Goal: Information Seeking & Learning: Learn about a topic

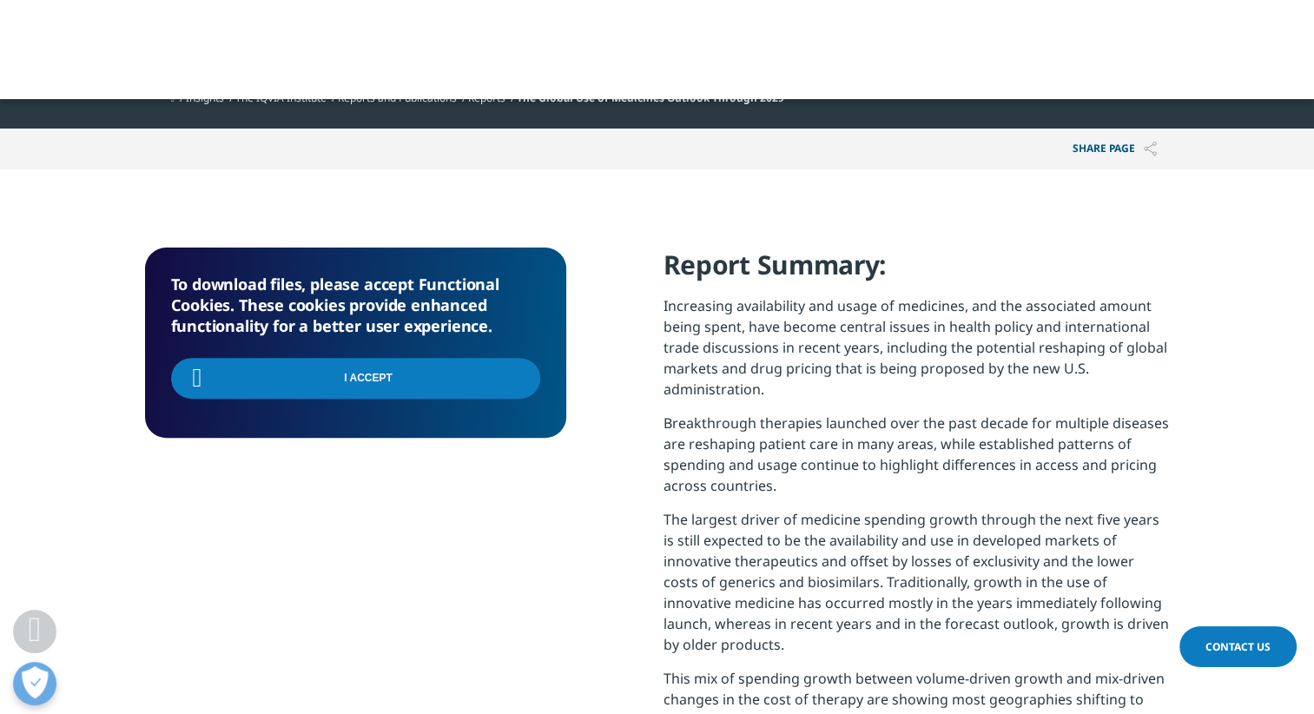
scroll to position [698, 1025]
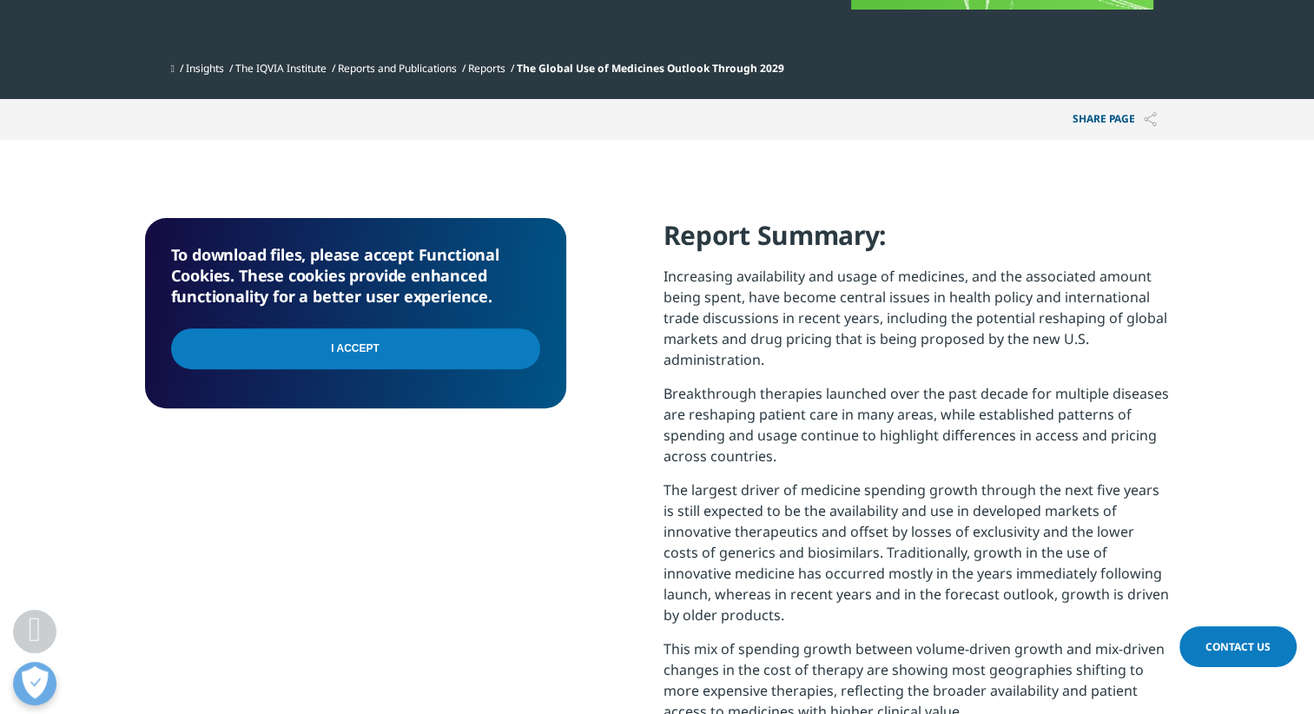
scroll to position [608, 0]
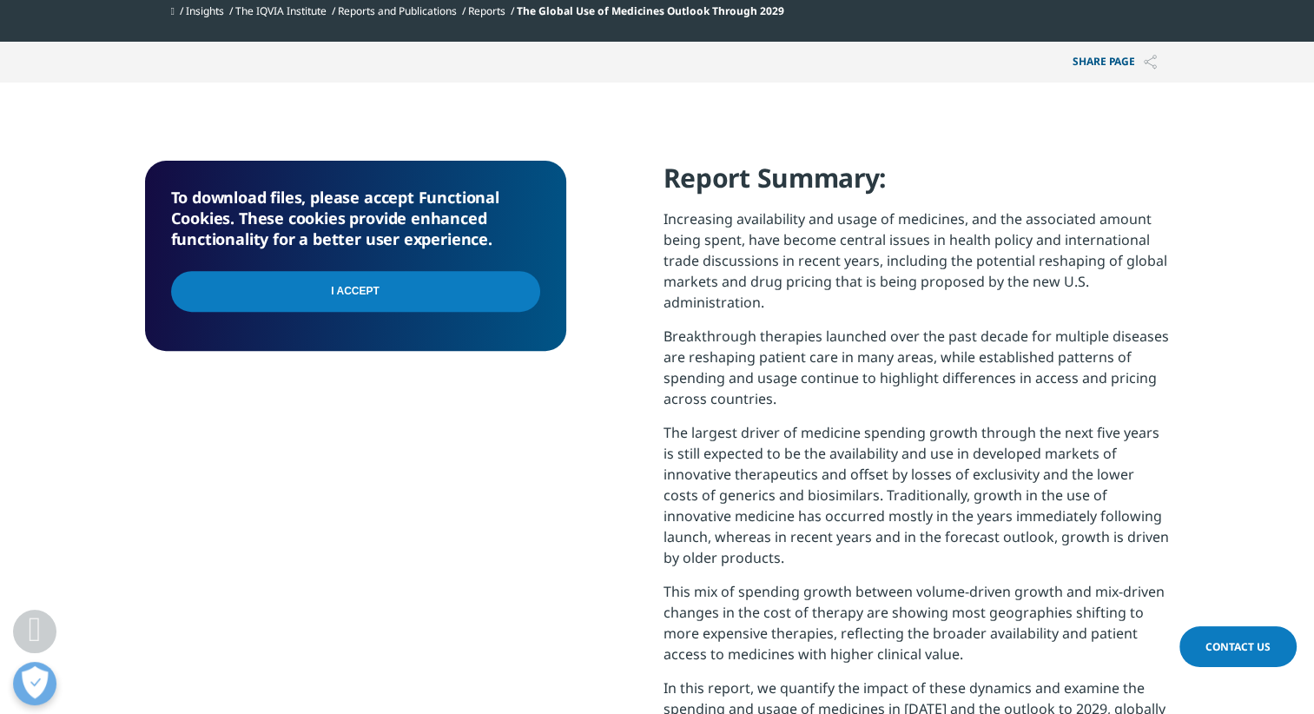
click at [343, 288] on input "I Accept" at bounding box center [355, 291] width 369 height 41
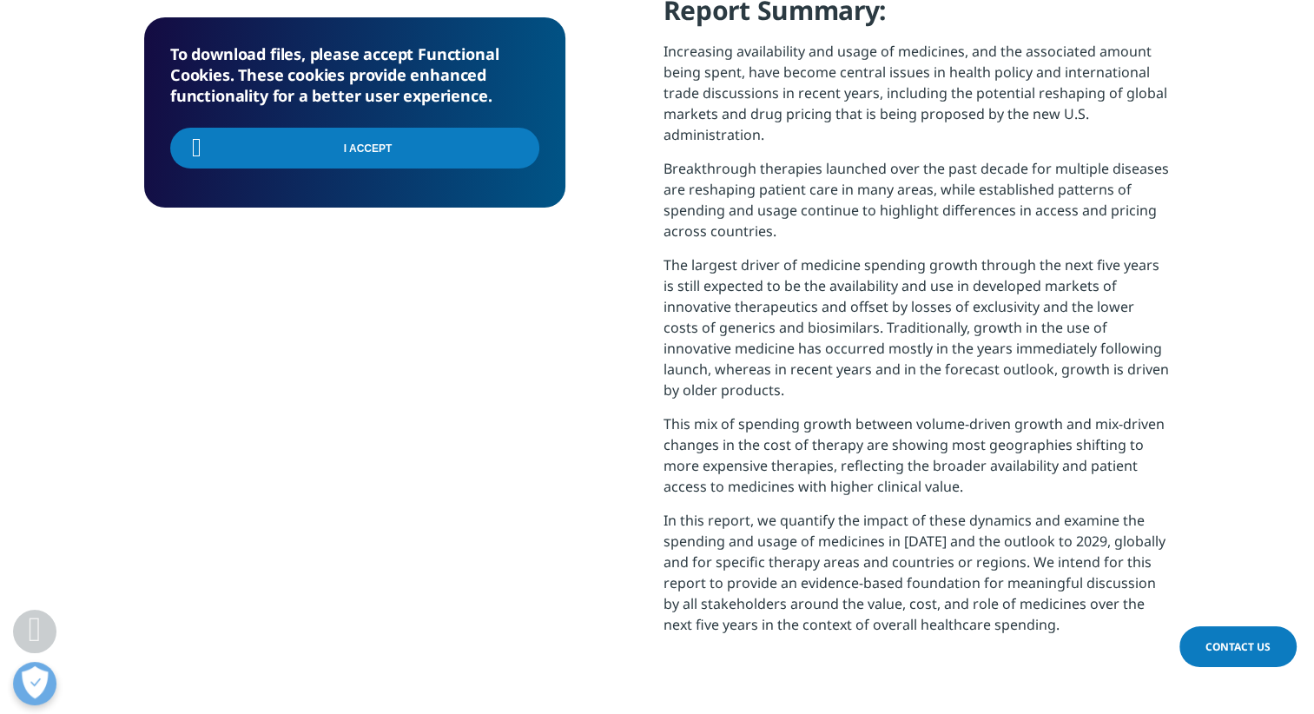
scroll to position [782, 0]
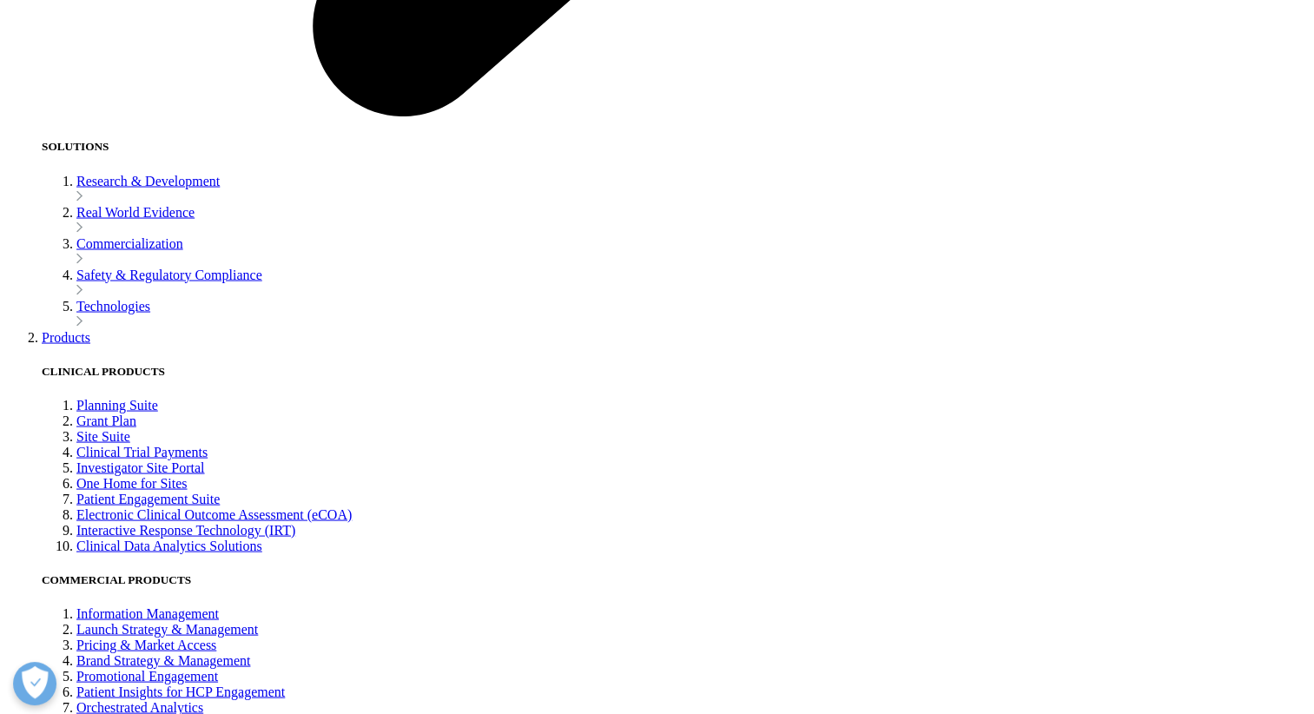
scroll to position [3183, 0]
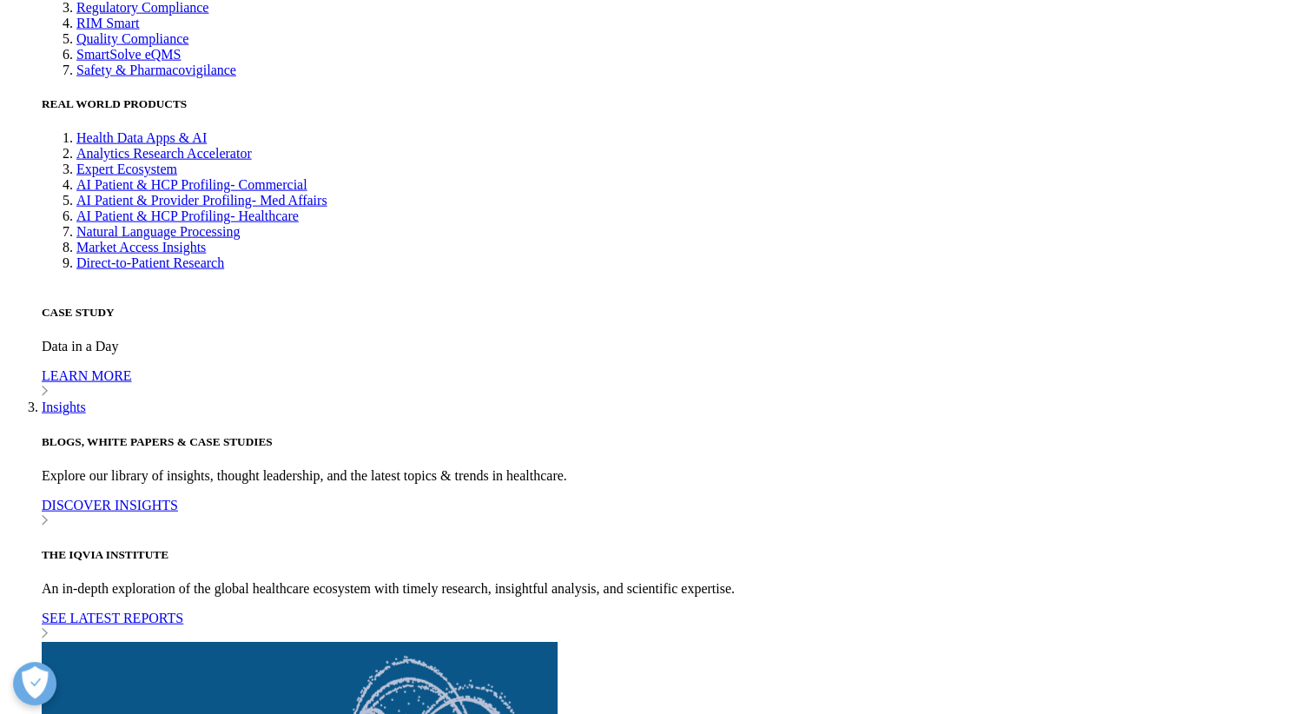
scroll to position [4139, 0]
